Goal: Task Accomplishment & Management: Complete application form

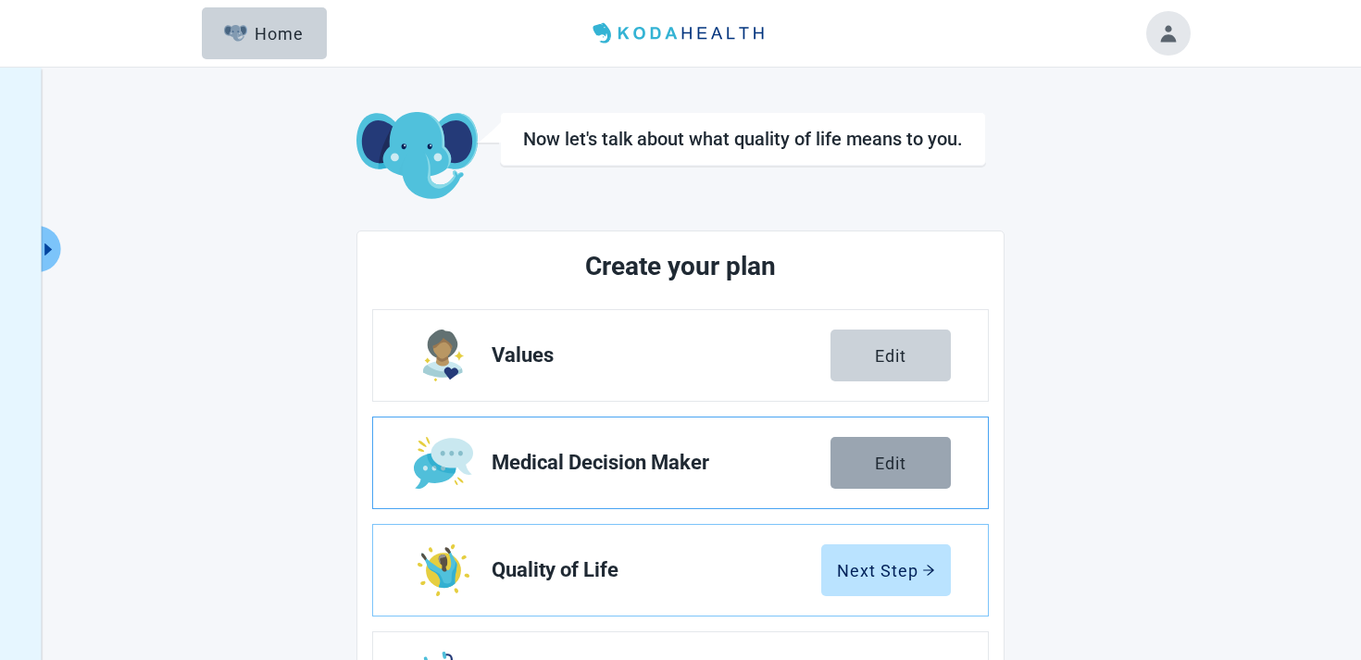
click at [904, 439] on button "Edit" at bounding box center [891, 463] width 120 height 52
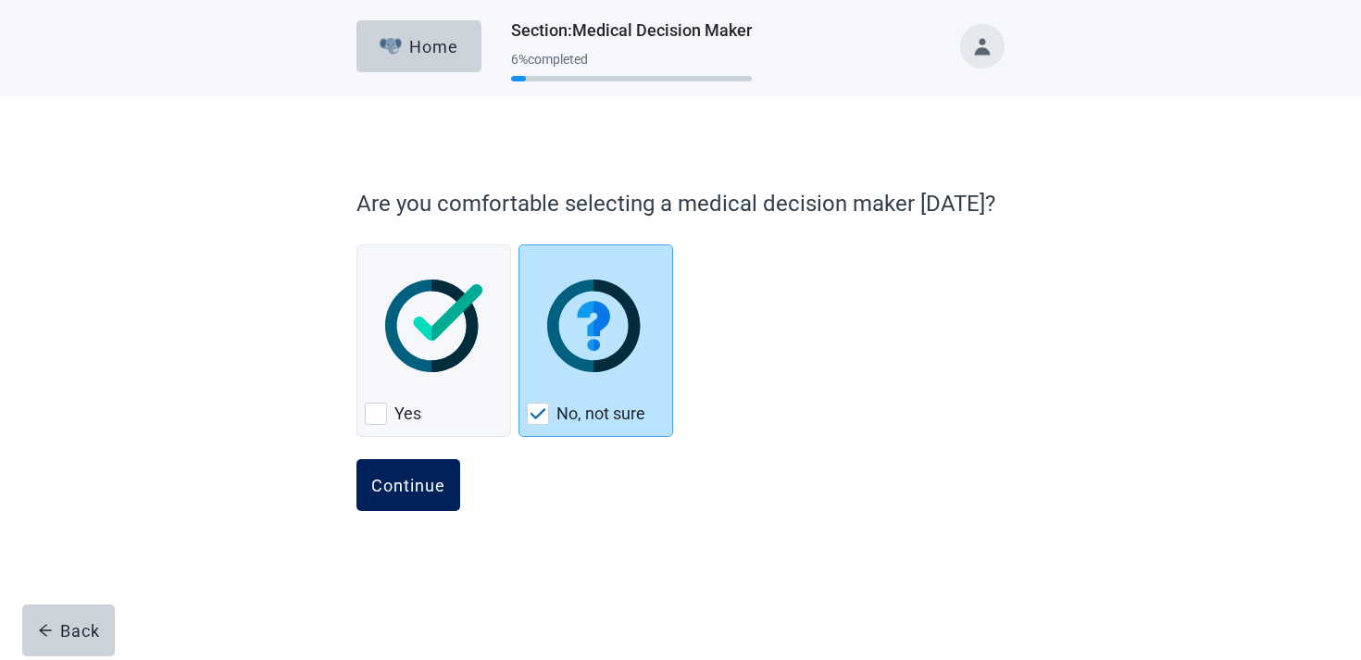
click at [390, 497] on button "Continue" at bounding box center [409, 485] width 104 height 52
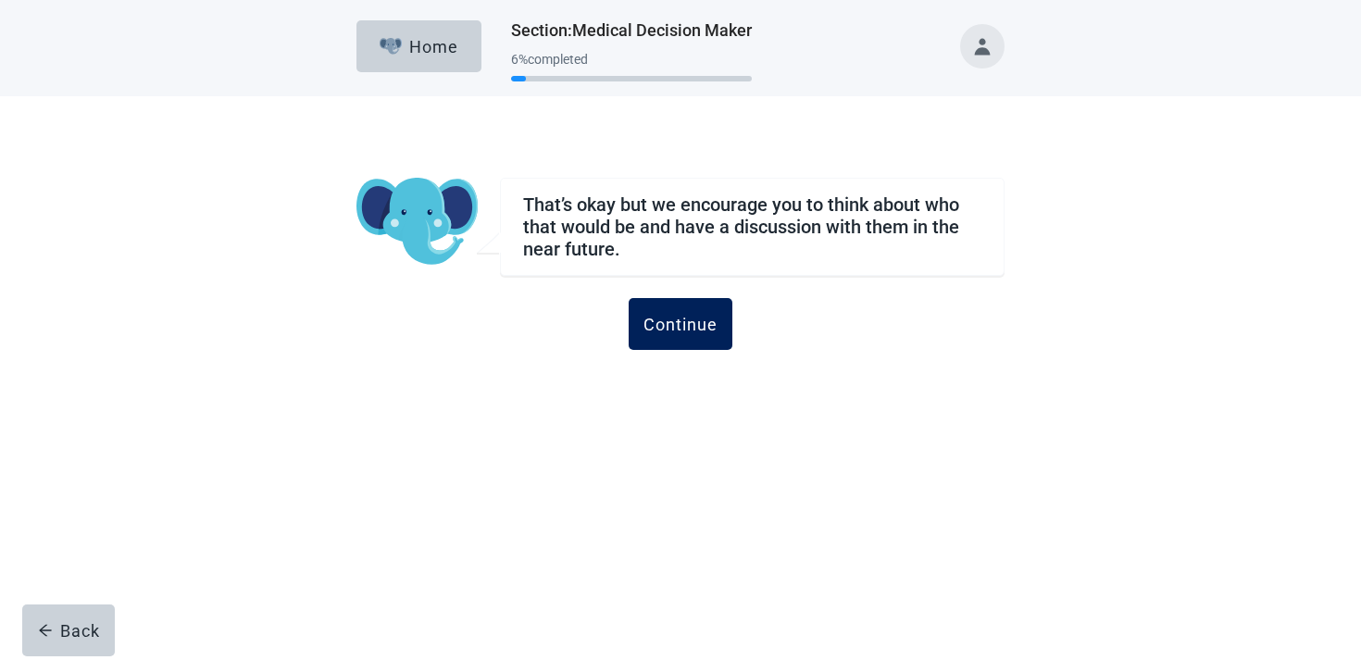
click at [669, 315] on div "Continue" at bounding box center [681, 324] width 74 height 19
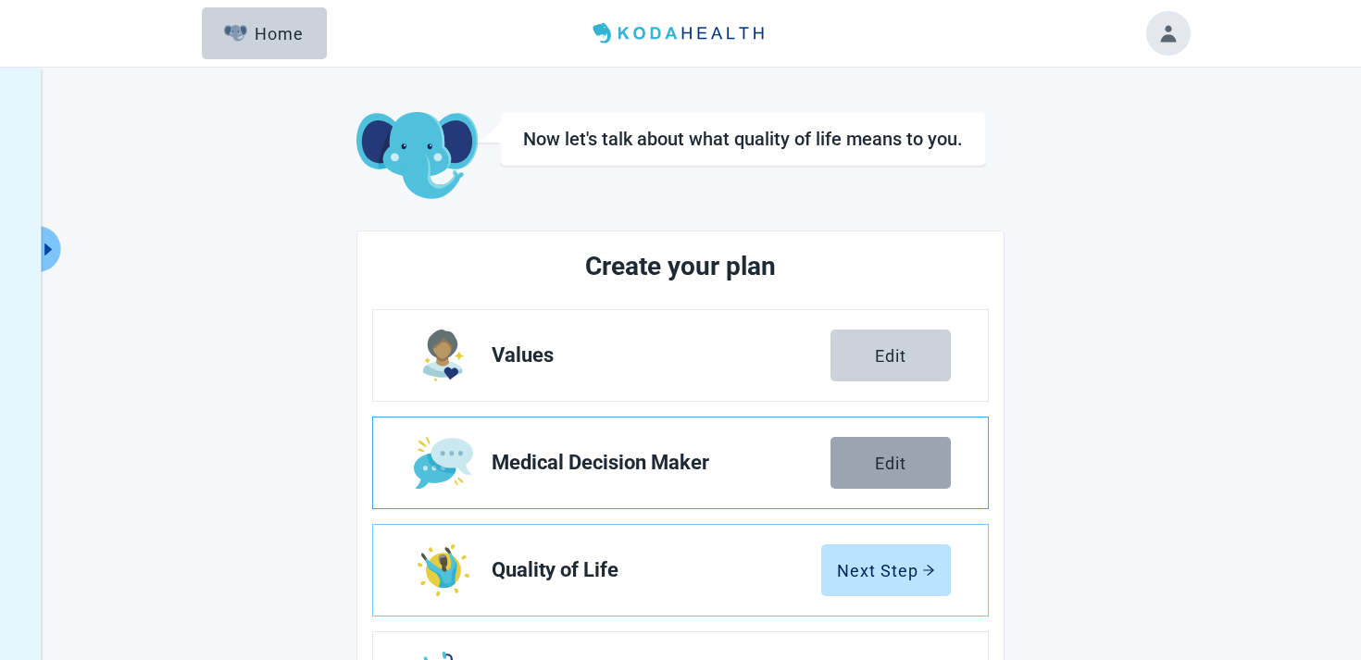
click at [884, 475] on button "Edit" at bounding box center [891, 463] width 120 height 52
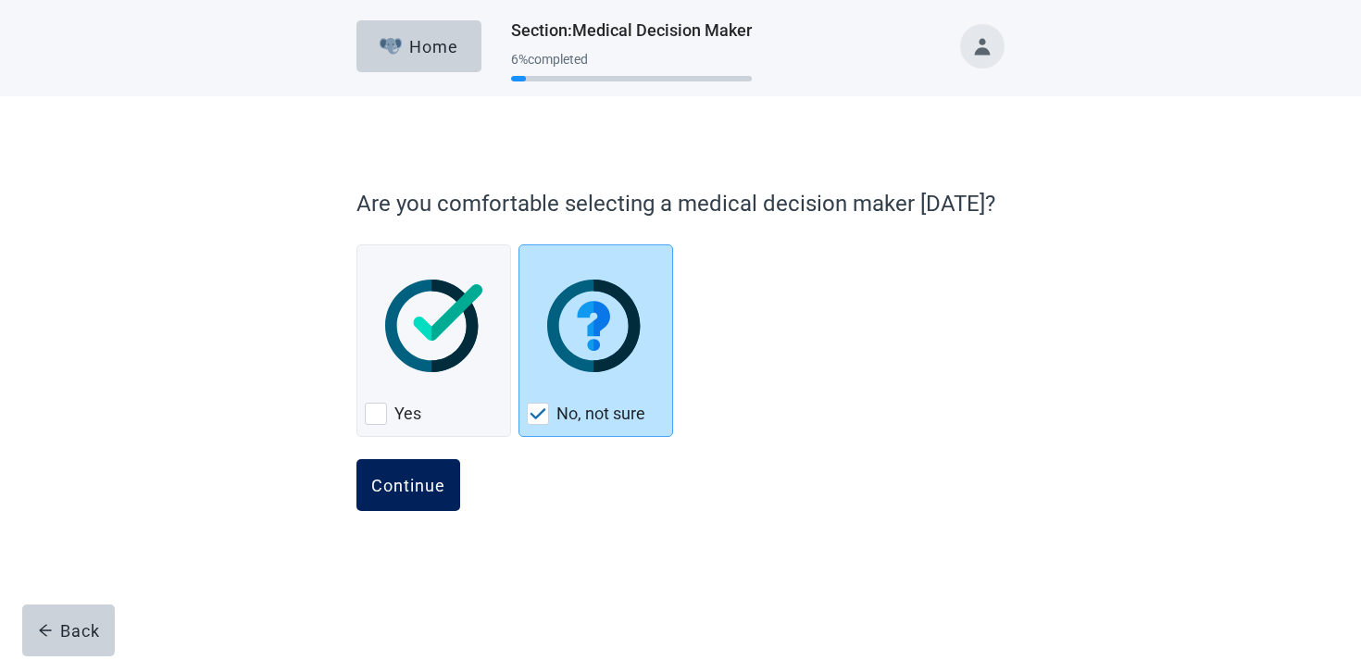
click at [421, 477] on div "Continue" at bounding box center [408, 485] width 74 height 19
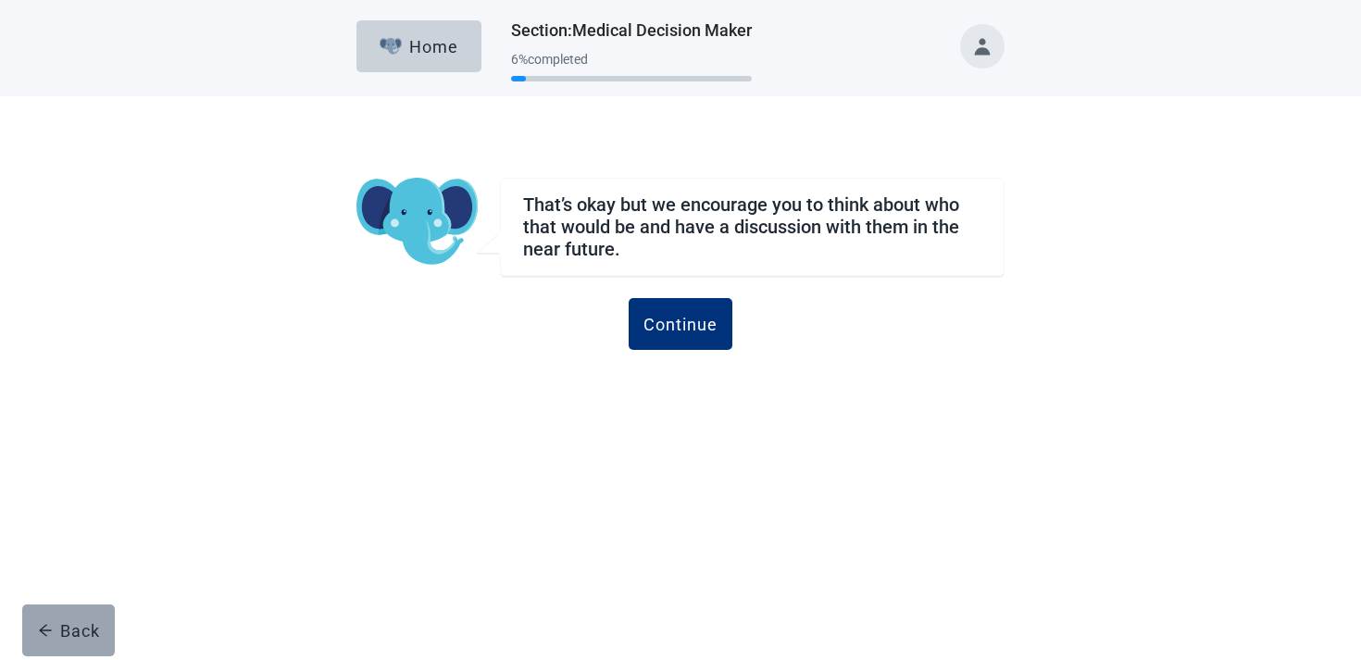
click at [90, 622] on div "Back" at bounding box center [69, 630] width 62 height 19
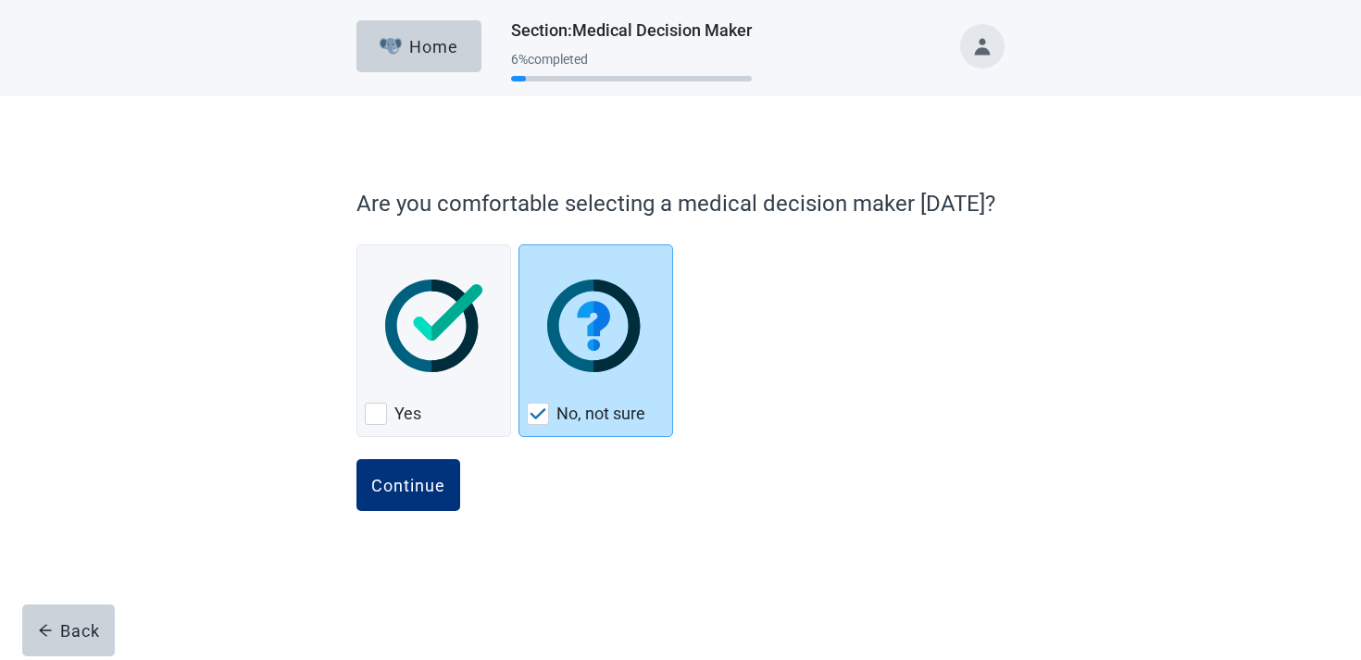
click at [90, 622] on div "Back" at bounding box center [69, 630] width 62 height 19
